Goal: Task Accomplishment & Management: Use online tool/utility

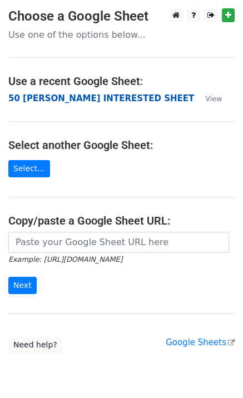
click at [48, 99] on strong "50 [PERSON_NAME] INTERESTED SHEET" at bounding box center [100, 98] width 185 height 10
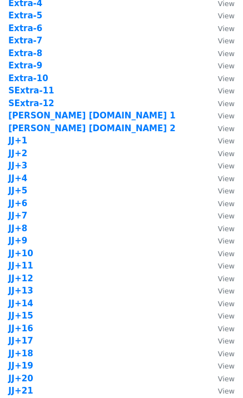
scroll to position [444, 0]
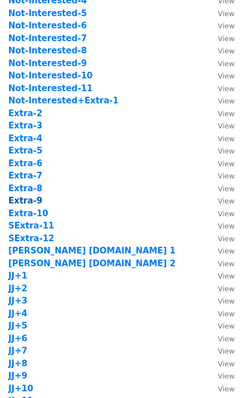
click at [34, 199] on strong "Extra-9" at bounding box center [25, 200] width 34 height 10
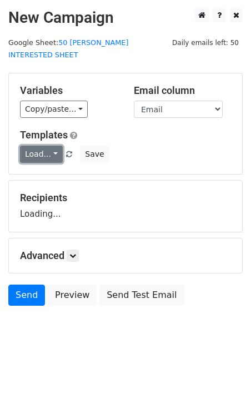
click at [45, 146] on link "Load..." at bounding box center [41, 154] width 43 height 17
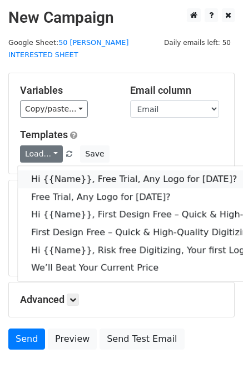
click at [79, 170] on link "Hi {{Name}}, Free Trial, Any Logo for today?" at bounding box center [177, 179] width 319 height 18
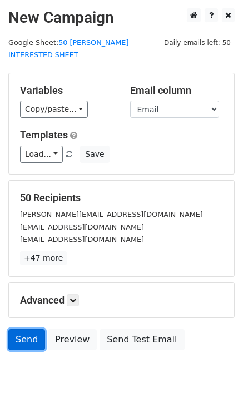
click at [31, 329] on link "Send" at bounding box center [26, 339] width 37 height 21
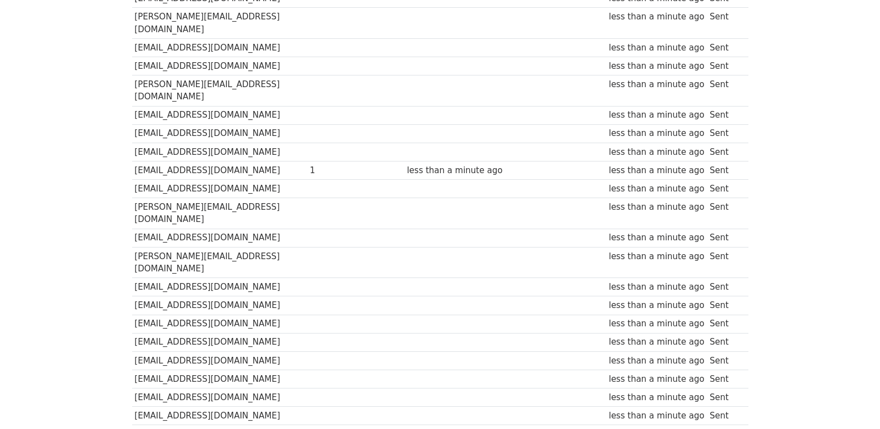
scroll to position [773, 0]
